Goal: Information Seeking & Learning: Learn about a topic

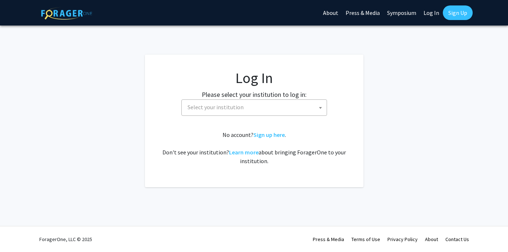
select select
click at [245, 111] on span "Select your institution" at bounding box center [256, 107] width 142 height 15
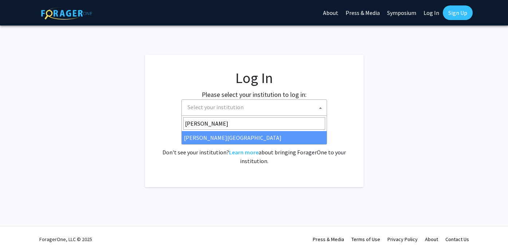
type input "thomas"
select select "24"
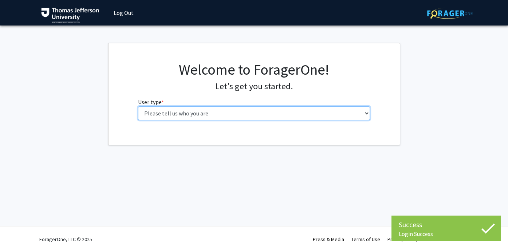
click at [199, 118] on select "Please tell us who you are Undergraduate Student Master's Student Doctoral Cand…" at bounding box center [254, 113] width 232 height 14
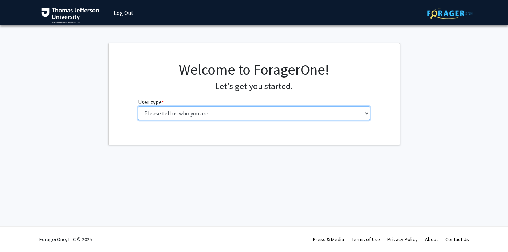
select select "3: doc"
click at [138, 106] on select "Please tell us who you are Undergraduate Student Master's Student Doctoral Cand…" at bounding box center [254, 113] width 232 height 14
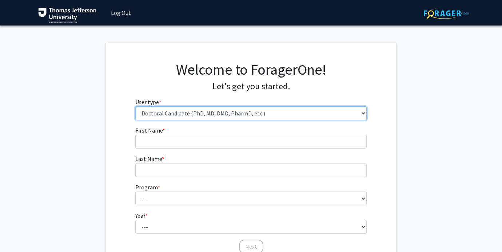
scroll to position [9, 0]
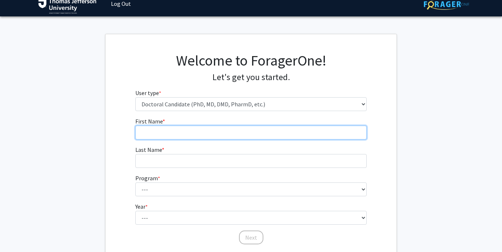
click at [207, 131] on input "First Name * required" at bounding box center [251, 133] width 232 height 14
type input "Sara"
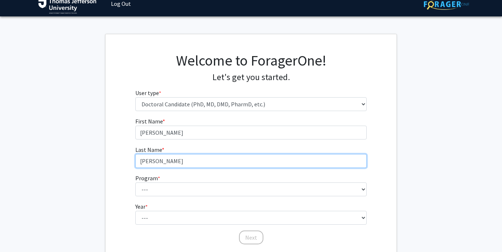
type input "Jafri"
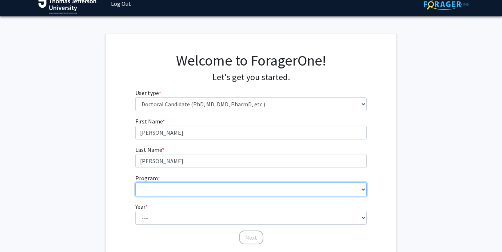
click at [198, 193] on select "--- Accelerated 3+3 BS in Health Sciences/Doctor of Occupational Therapy Accele…" at bounding box center [251, 189] width 232 height 14
select select "35: 815"
click at [135, 182] on select "--- Accelerated 3+3 BS in Health Sciences/Doctor of Occupational Therapy Accele…" at bounding box center [251, 189] width 232 height 14
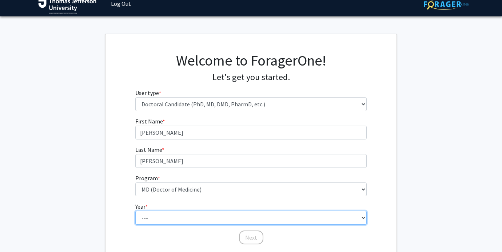
click at [172, 224] on select "--- First Year Second Year Third Year Fourth Year Fifth Year Sixth Year Seventh…" at bounding box center [251, 218] width 232 height 14
select select "3: third_year"
click at [135, 211] on select "--- First Year Second Year Third Year Fourth Year Fifth Year Sixth Year Seventh…" at bounding box center [251, 218] width 232 height 14
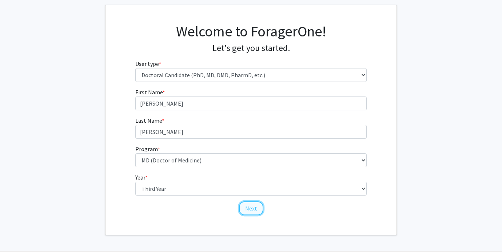
click at [249, 207] on button "Next" at bounding box center [251, 208] width 24 height 14
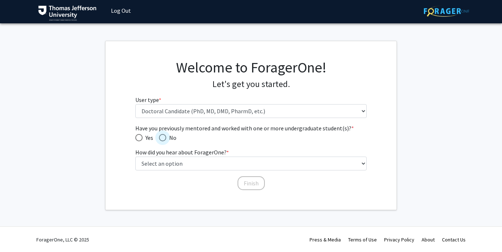
click at [164, 140] on span "Have you previously mentored and worked with one or more undergraduate student(…" at bounding box center [162, 137] width 7 height 7
click at [164, 140] on input "No" at bounding box center [162, 137] width 7 height 7
radio input "true"
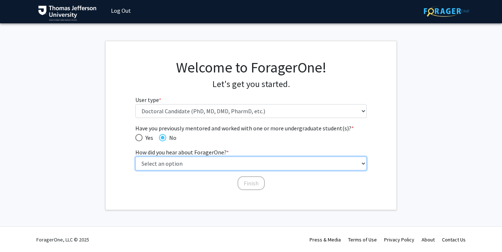
click at [171, 166] on select "Select an option Peer/student recommendation Faculty/staff recommendation Unive…" at bounding box center [251, 163] width 232 height 14
select select "2: faculty_recommendation"
click at [135, 156] on select "Select an option Peer/student recommendation Faculty/staff recommendation Unive…" at bounding box center [251, 163] width 232 height 14
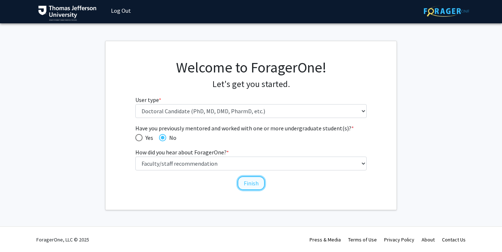
click at [251, 181] on button "Finish" at bounding box center [251, 183] width 27 height 14
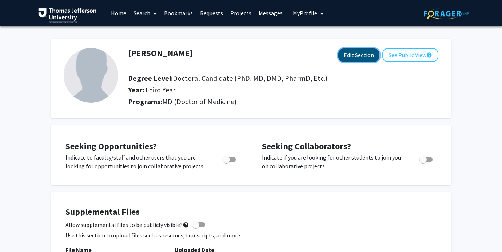
click at [361, 57] on button "Edit Section" at bounding box center [358, 54] width 41 height 13
select select "third_year"
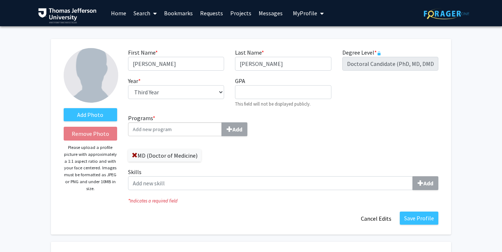
click at [379, 215] on button "Cancel Edits" at bounding box center [376, 218] width 40 height 14
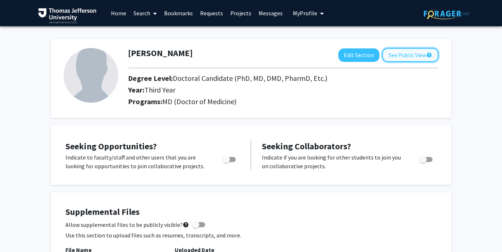
click at [394, 57] on button "See Public View help" at bounding box center [410, 55] width 56 height 14
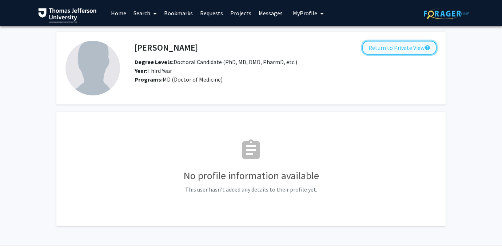
click at [394, 48] on button "Return to Private View help" at bounding box center [399, 48] width 74 height 14
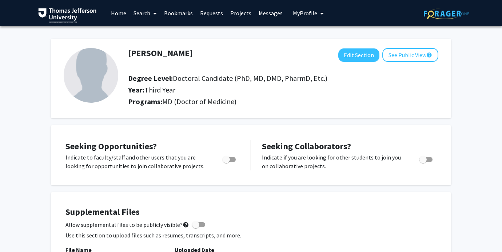
click at [144, 15] on link "Search" at bounding box center [145, 12] width 31 height 25
click at [148, 36] on span "Faculty/Staff" at bounding box center [156, 33] width 53 height 15
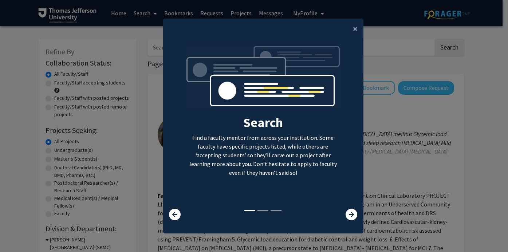
click at [341, 30] on div "×" at bounding box center [263, 29] width 200 height 20
click at [341, 27] on div "×" at bounding box center [263, 29] width 200 height 20
click at [353, 27] on span "×" at bounding box center [355, 28] width 5 height 11
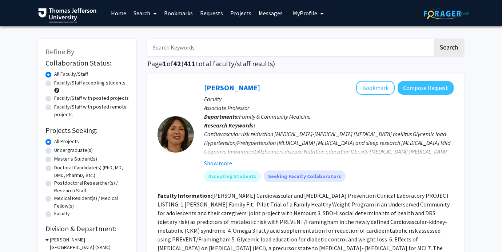
click at [54, 170] on label "Doctoral Candidate(s) (PhD, MD, DMD, PharmD, etc.)" at bounding box center [91, 171] width 75 height 15
click at [54, 168] on input "Doctoral Candidate(s) (PhD, MD, DMD, PharmD, etc.)" at bounding box center [56, 166] width 5 height 5
radio input "true"
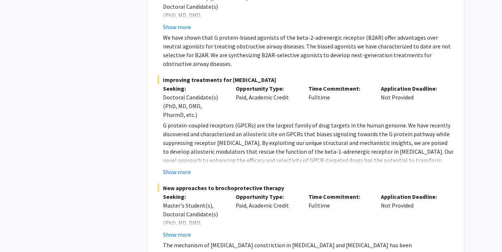
scroll to position [5484, 0]
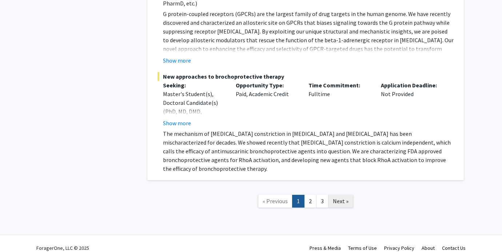
click at [348, 195] on link "Next »" at bounding box center [340, 201] width 25 height 13
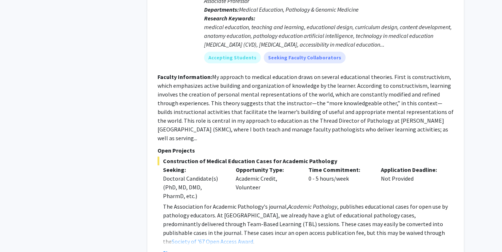
scroll to position [2861, 0]
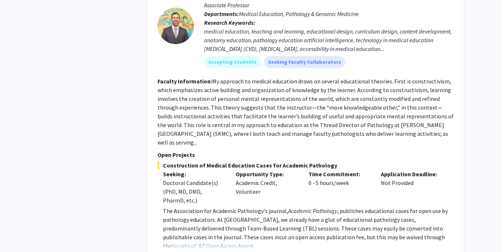
click at [181, 251] on button "Show more" at bounding box center [177, 257] width 28 height 9
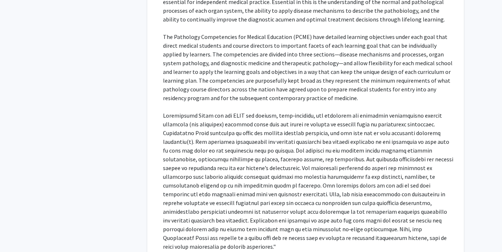
scroll to position [3162, 0]
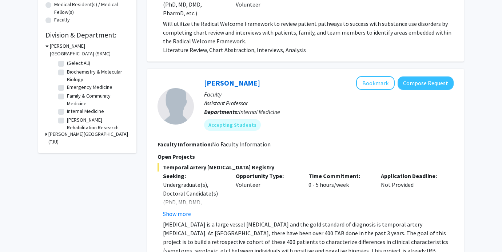
scroll to position [269, 0]
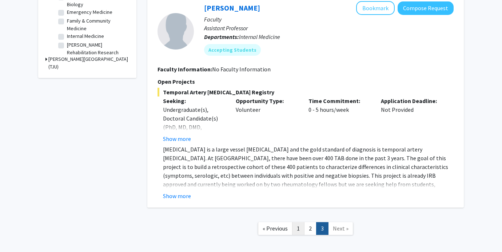
click at [298, 228] on link "1" at bounding box center [298, 228] width 12 height 13
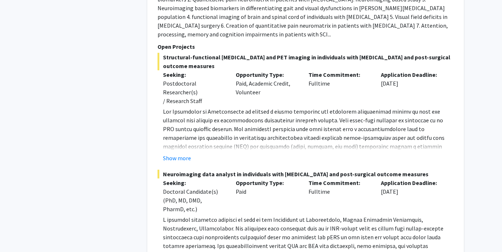
scroll to position [2549, 0]
